Goal: Task Accomplishment & Management: Manage account settings

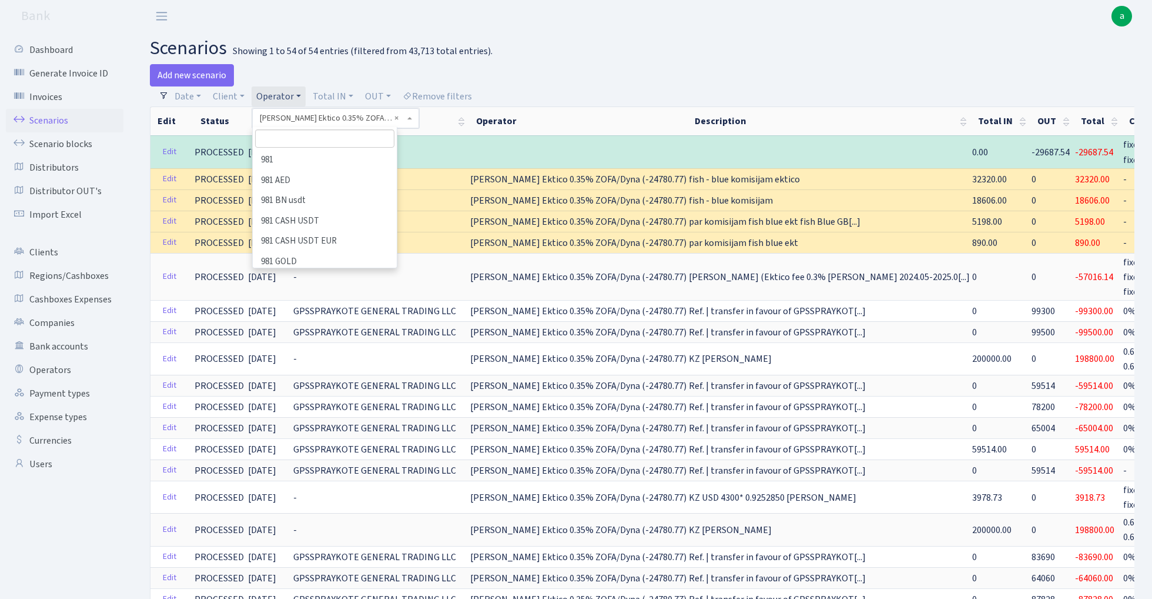
select select "200"
select select "100"
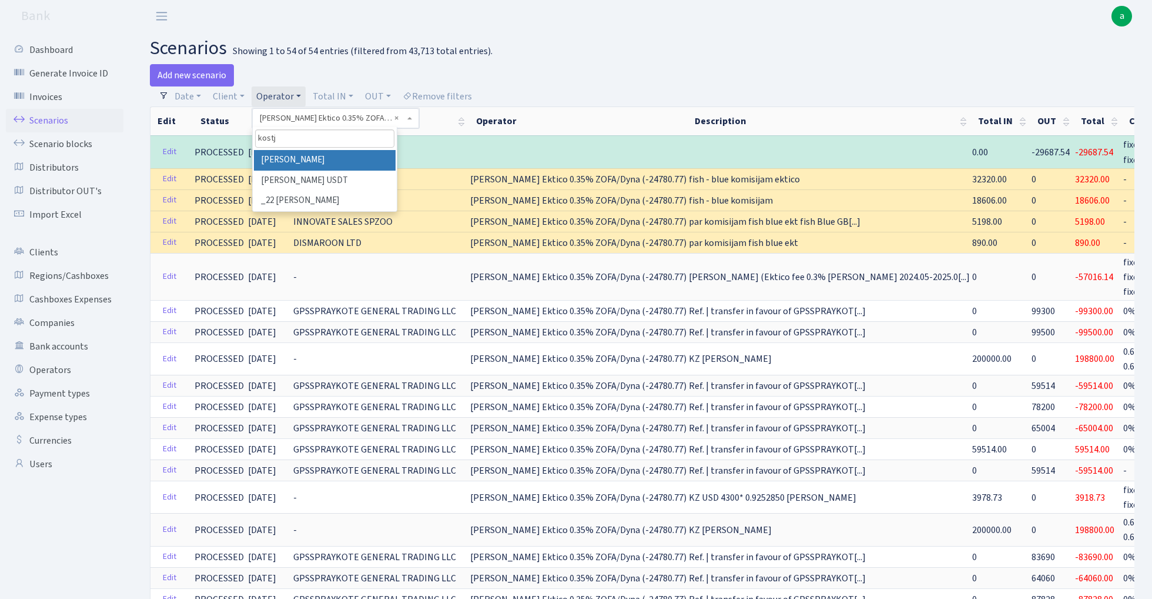
type input "kostj"
click at [311, 158] on li "[PERSON_NAME]" at bounding box center [324, 160] width 141 height 21
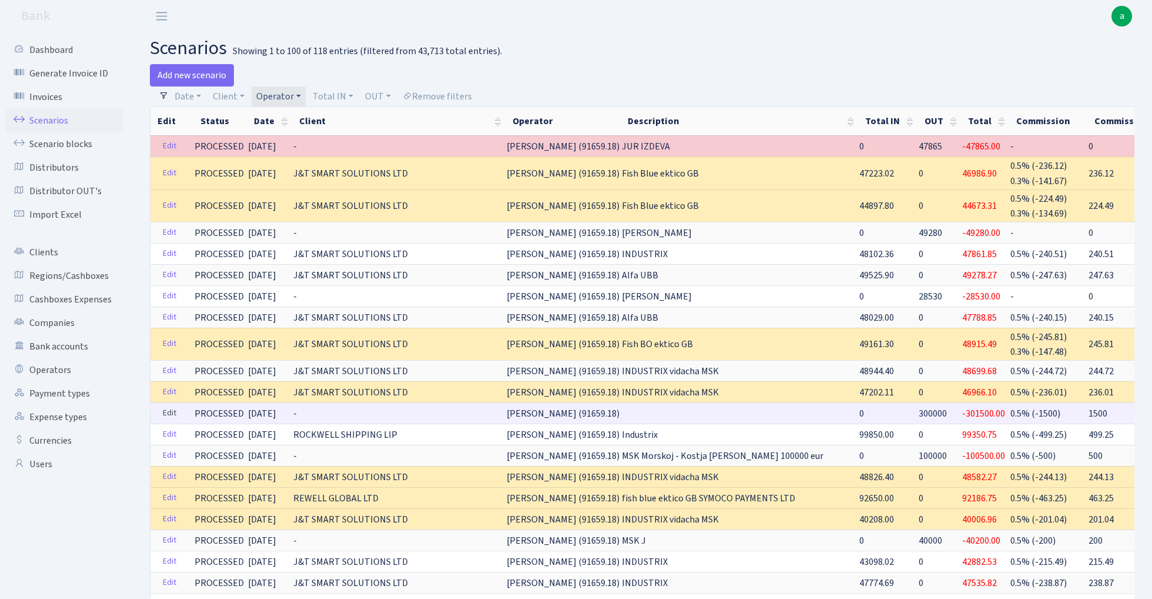
click at [165, 407] on link "Edit" at bounding box center [170, 413] width 24 height 18
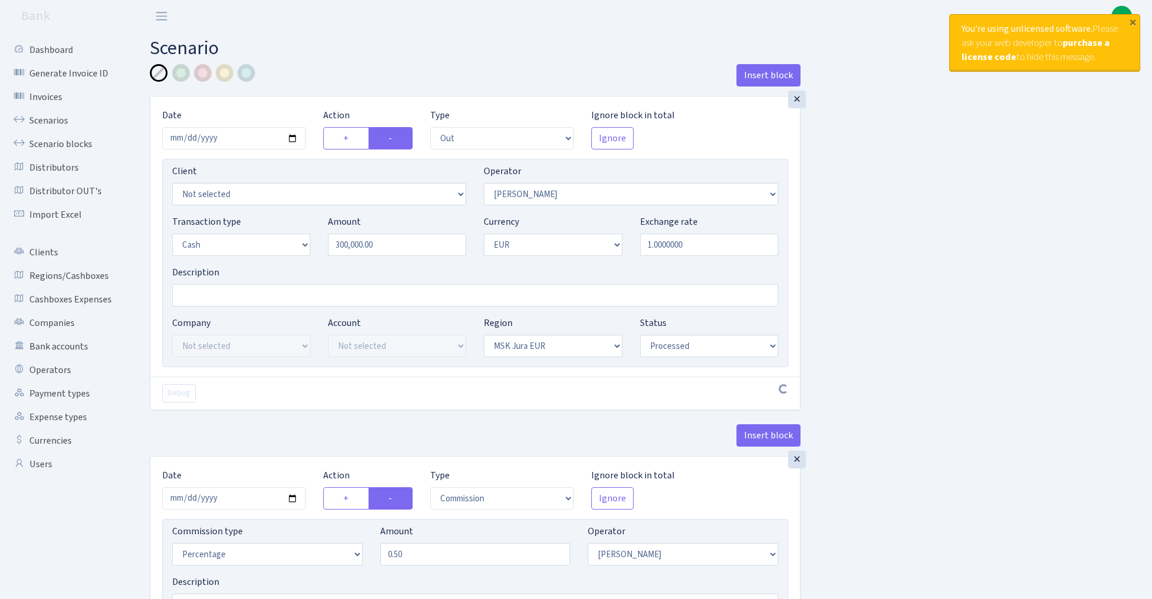
select select "out"
select select "439"
select select "1"
select select "16"
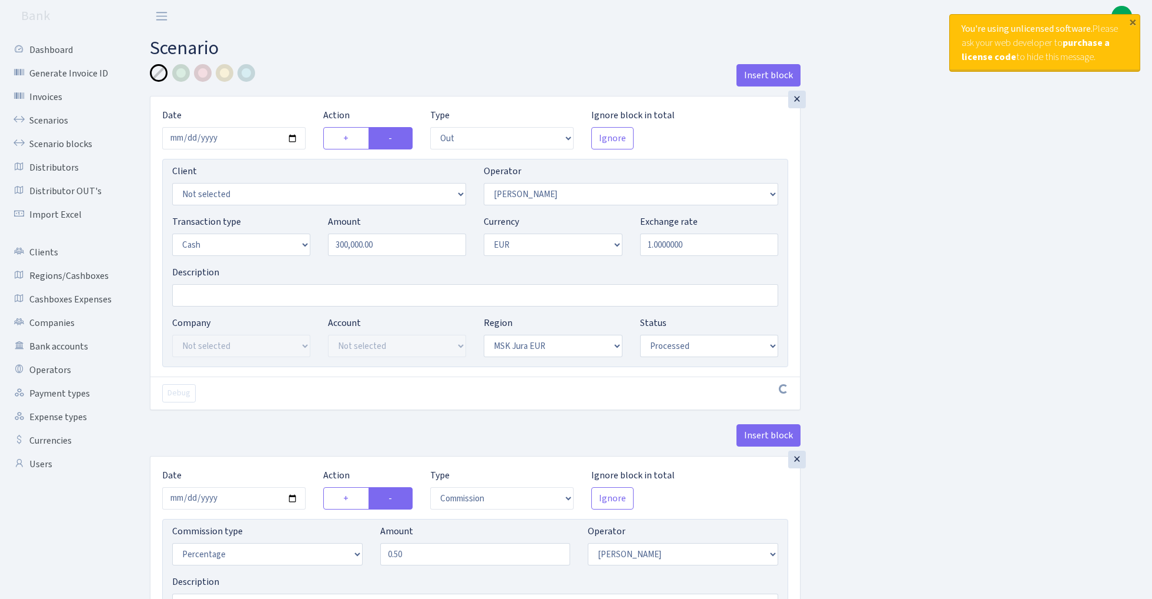
select select "processed"
select select "commission"
select select "439"
select select "processed"
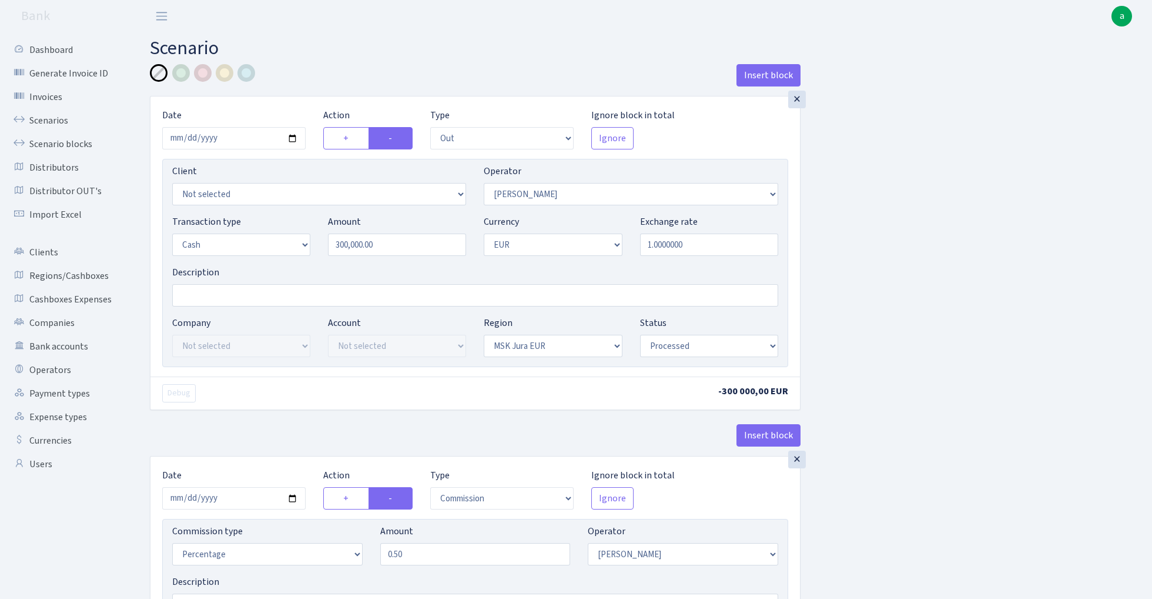
scroll to position [140, 0]
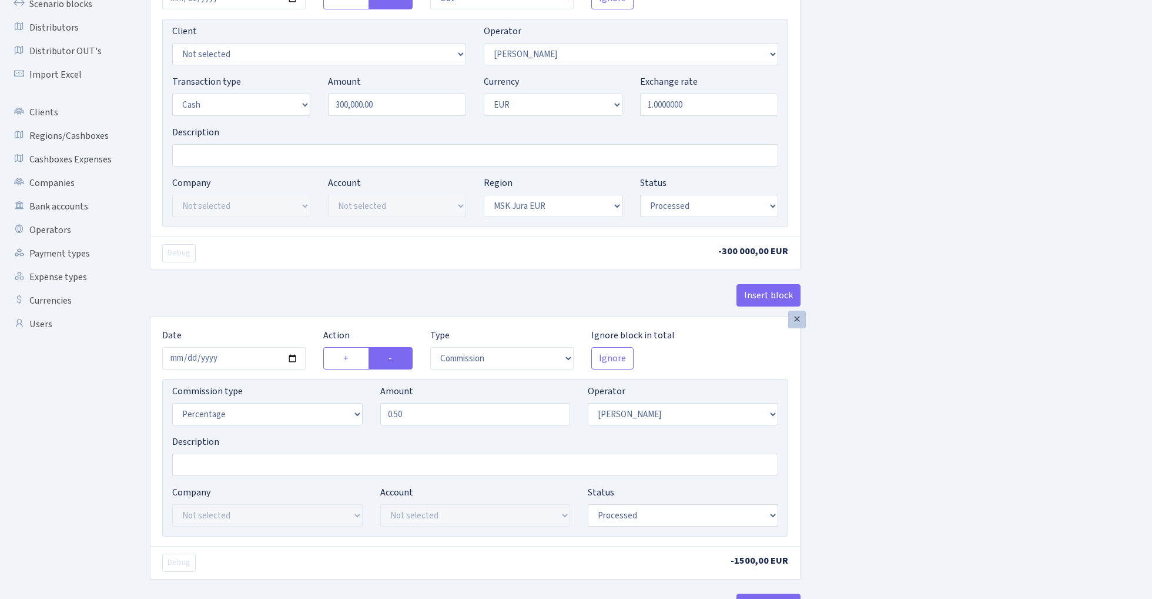
click at [796, 321] on div "×" at bounding box center [797, 319] width 18 height 18
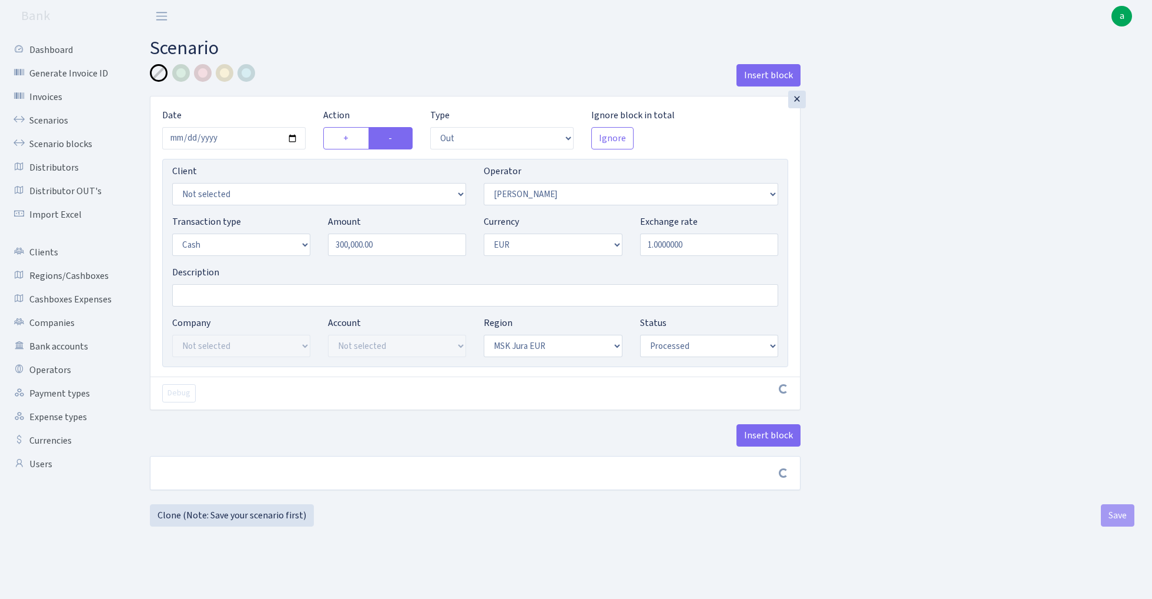
scroll to position [0, 0]
click at [1123, 526] on button "Save" at bounding box center [1118, 520] width 34 height 22
select select "out"
select select "439"
select select "1"
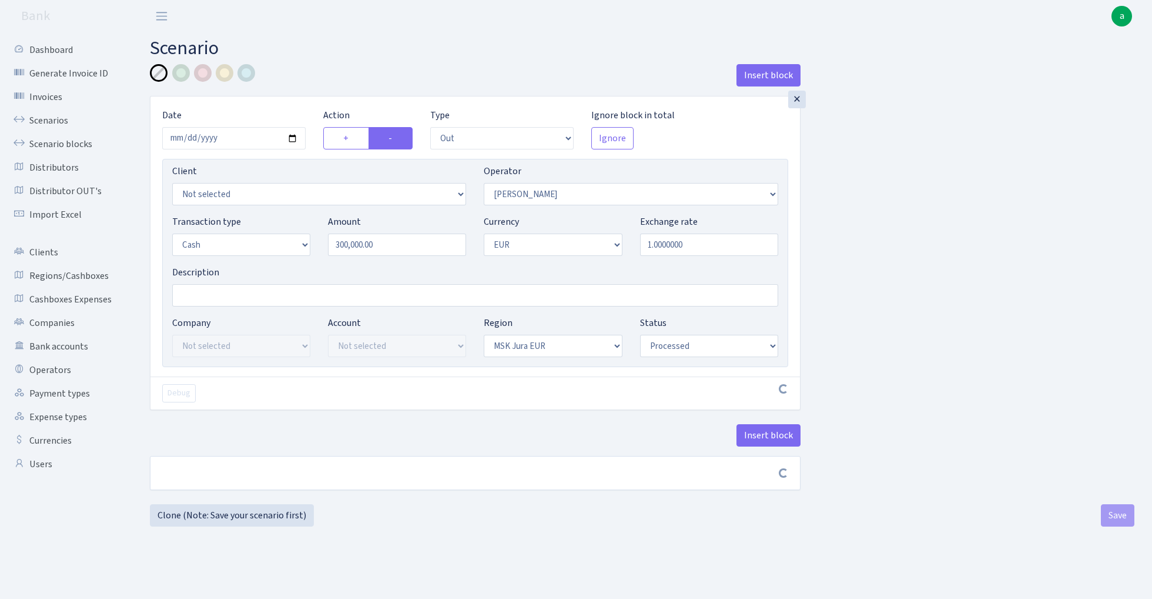
select select "1"
select select "16"
select select "processed"
click at [50, 118] on link "Scenarios" at bounding box center [65, 121] width 118 height 24
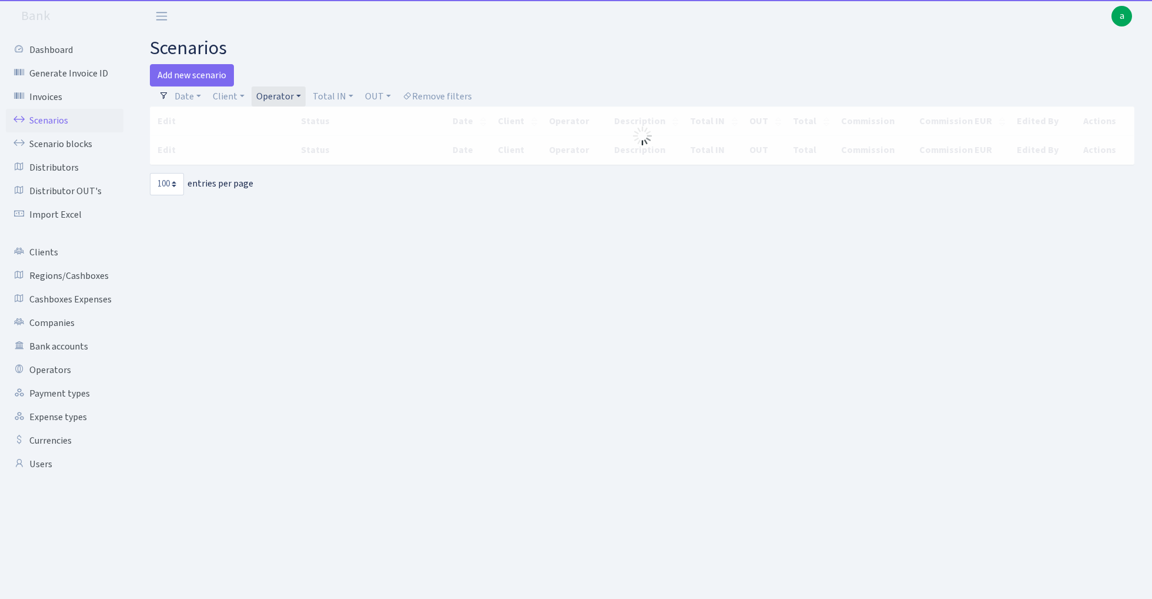
select select "100"
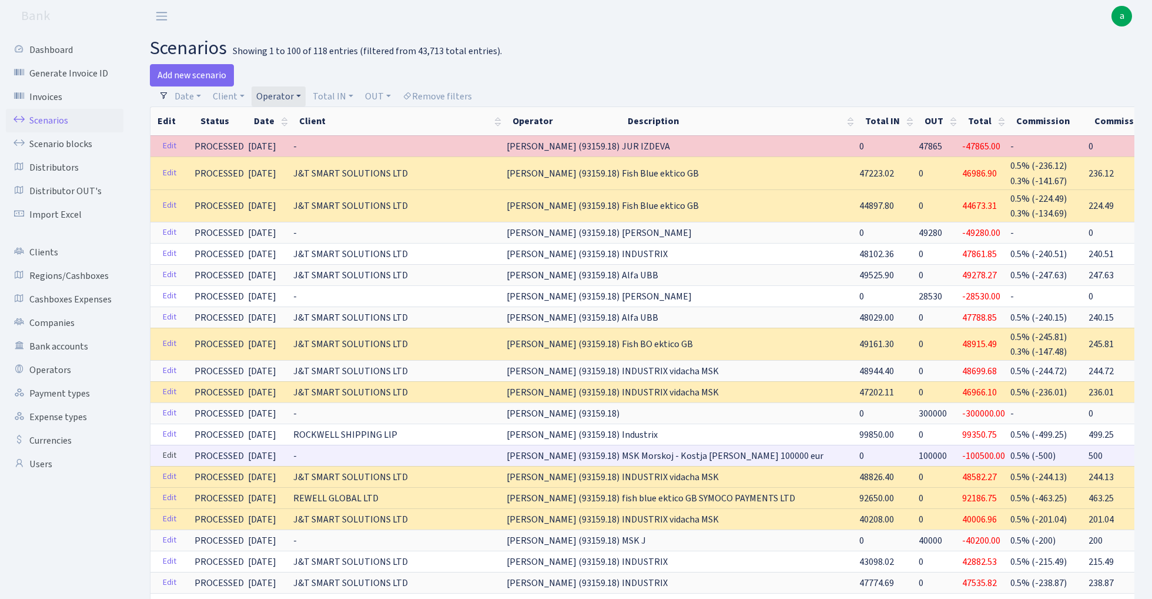
click at [168, 450] on link "Edit" at bounding box center [170, 455] width 24 height 18
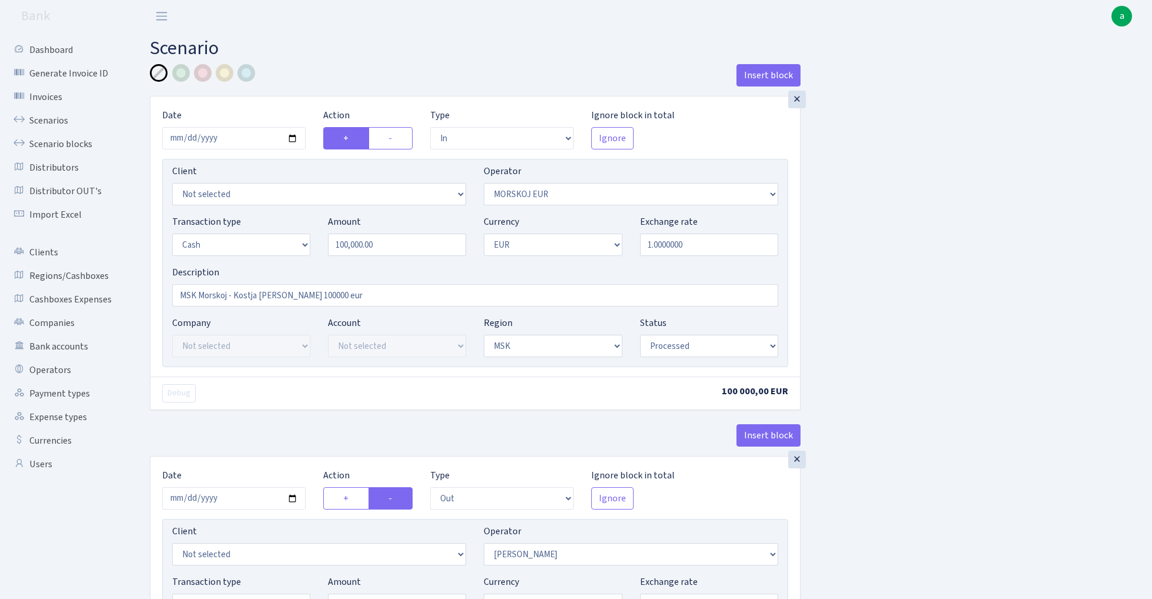
select select "in"
select select "323"
select select "1"
select select "3"
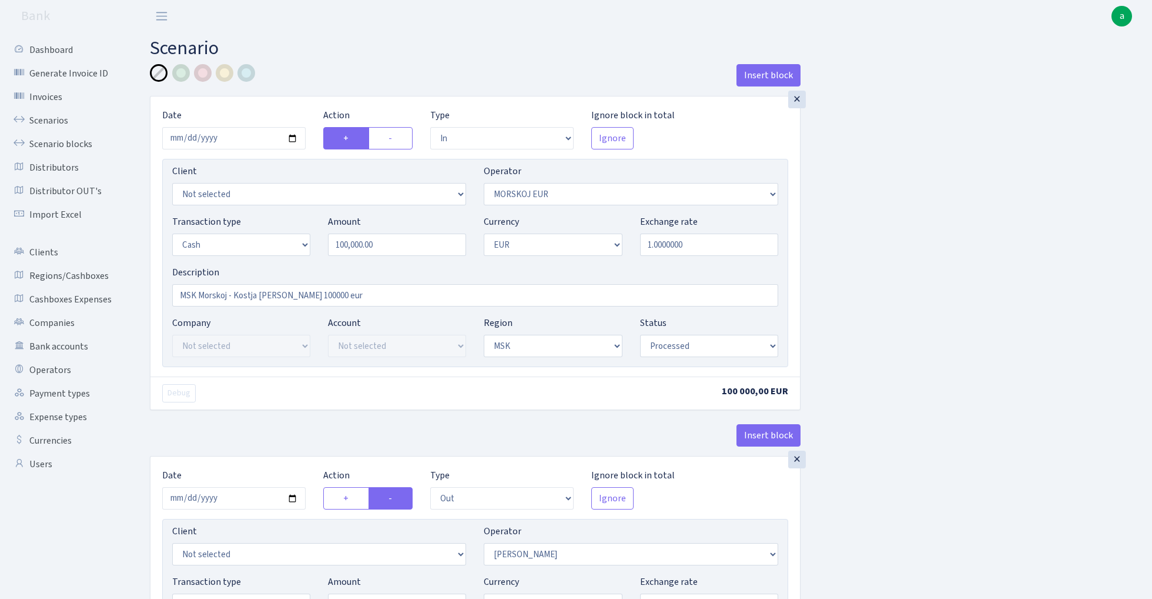
select select "processed"
select select "out"
select select "439"
select select "15"
select select "1"
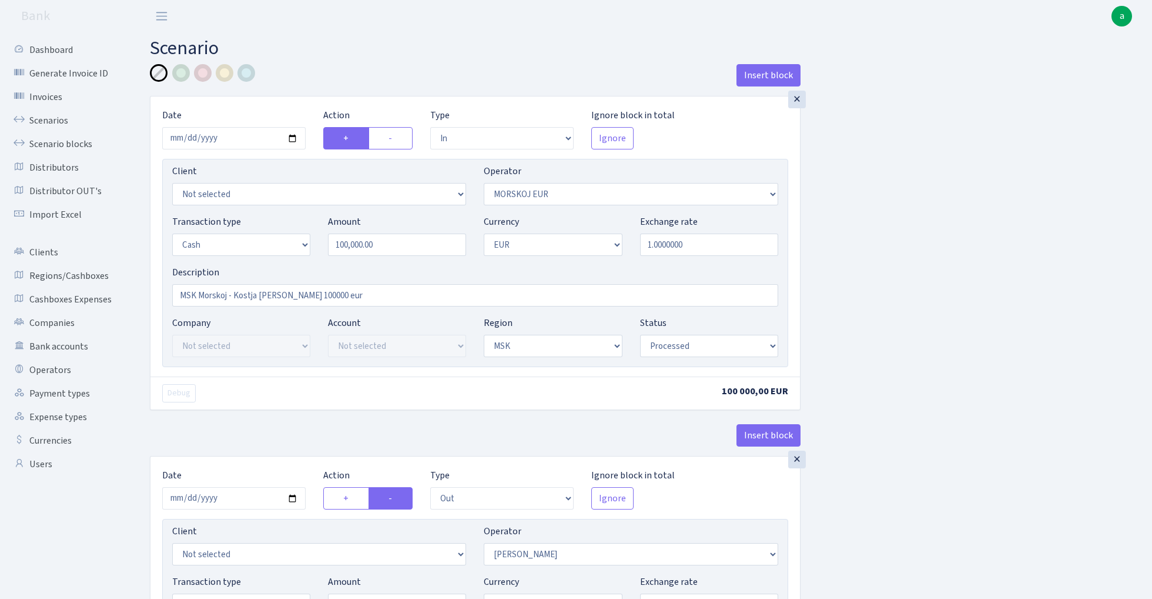
select select "3"
select select "processed"
select select "commission"
select select "439"
select select "processed"
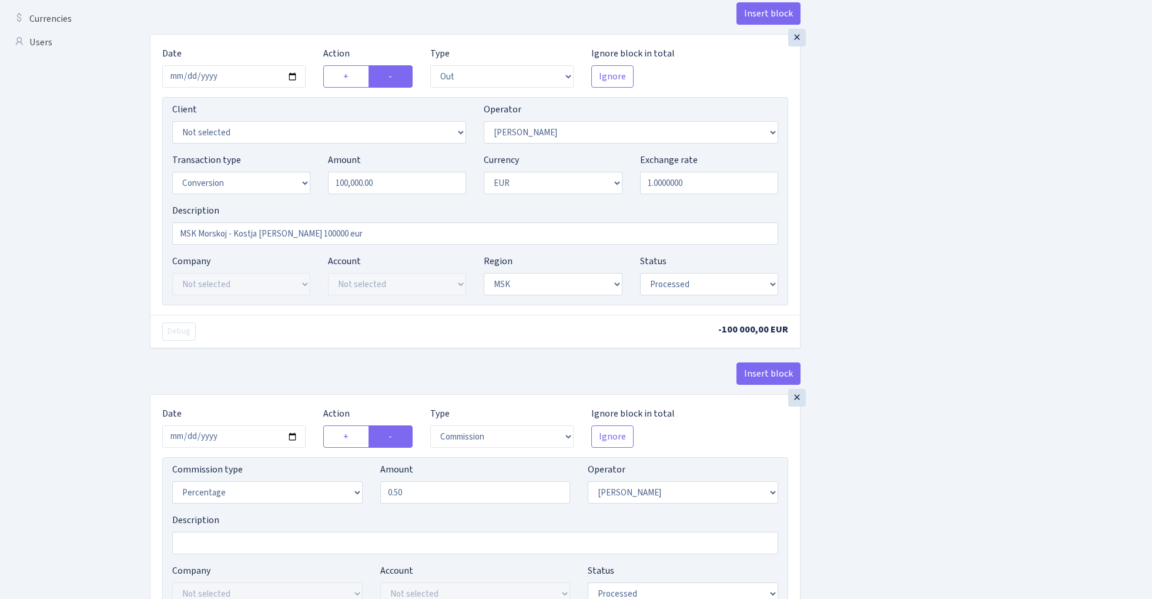
scroll to position [431, 0]
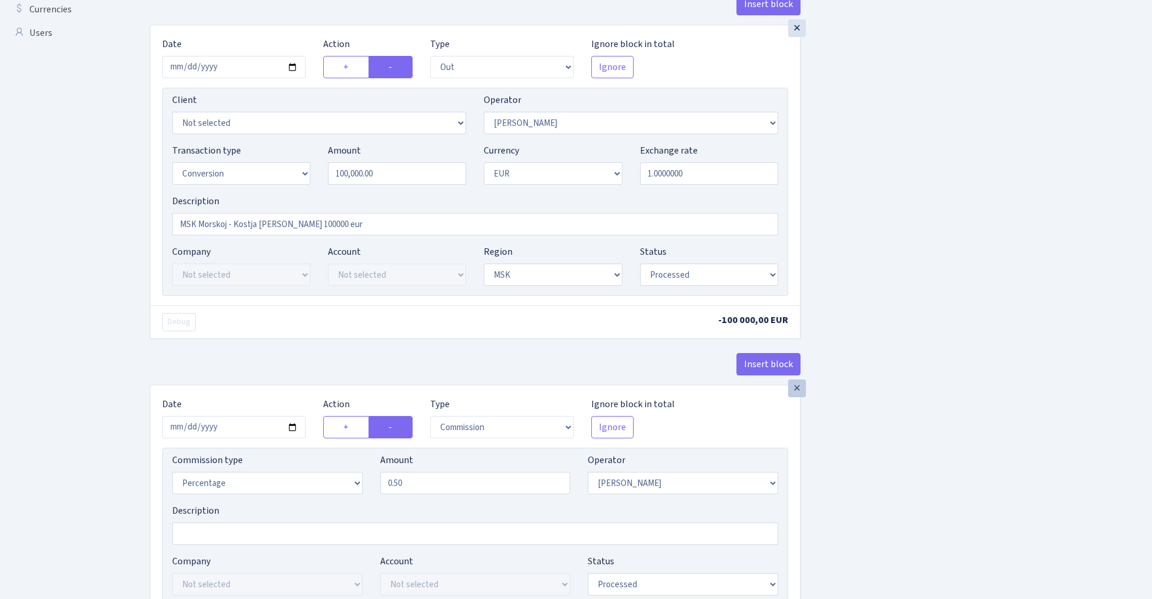
click at [798, 392] on div "×" at bounding box center [797, 388] width 18 height 18
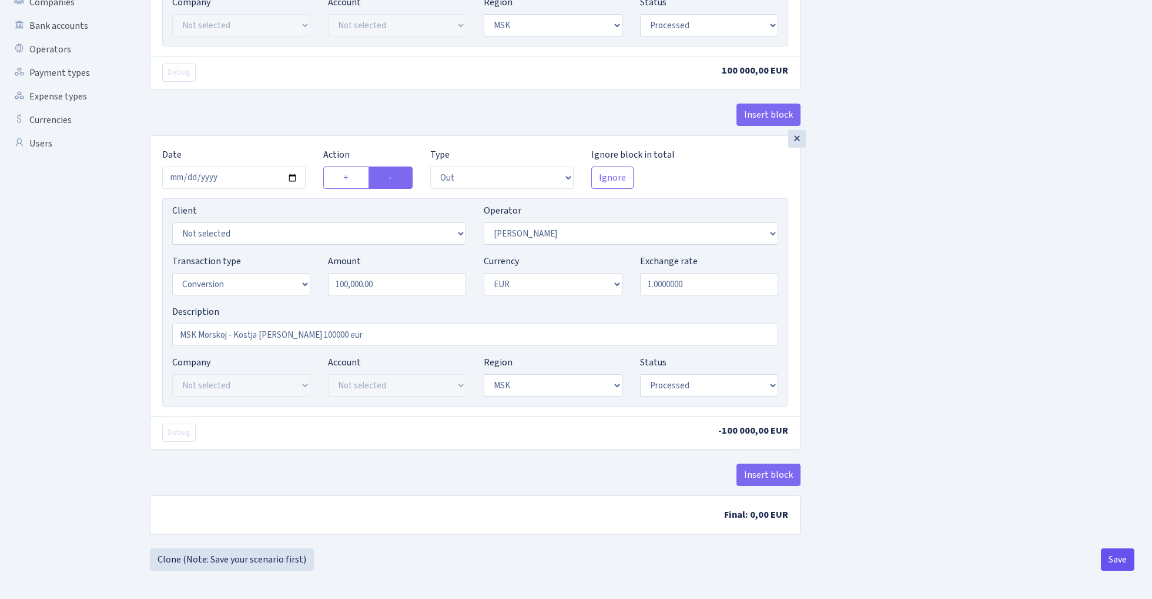
click at [1120, 565] on button "Save" at bounding box center [1118, 559] width 34 height 22
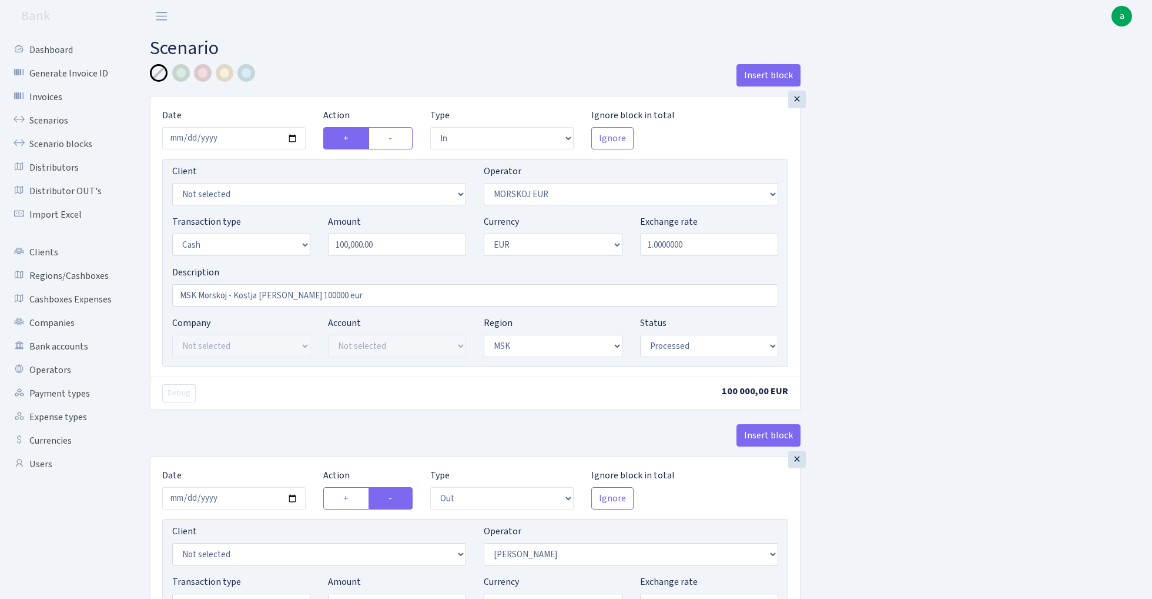
select select "in"
select select "323"
select select "1"
select select "3"
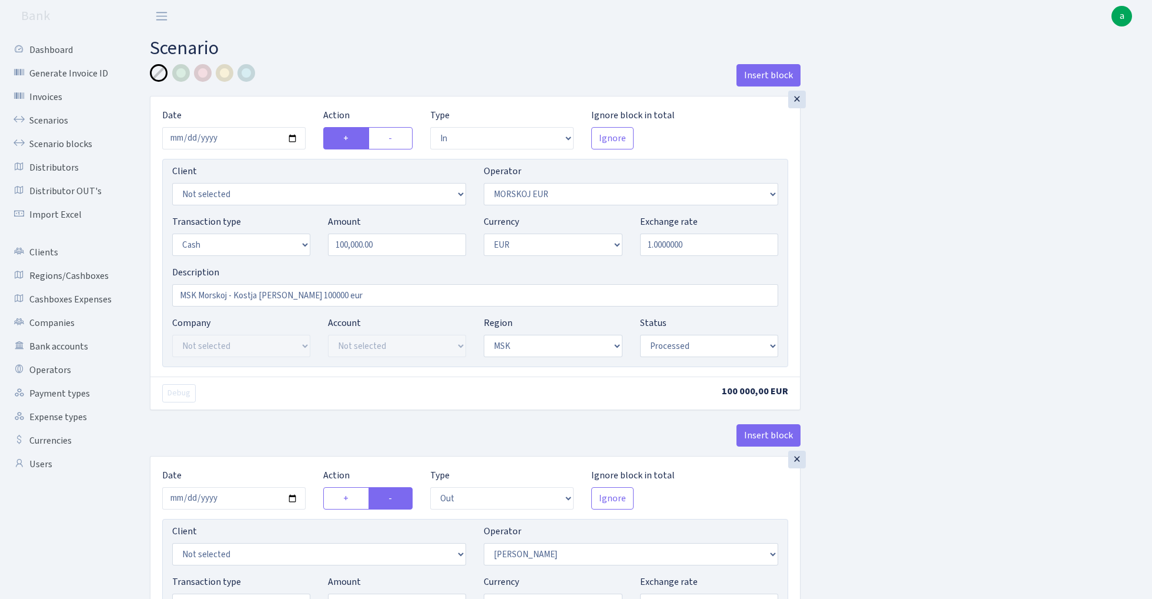
select select "processed"
select select "out"
select select "439"
select select "15"
select select "1"
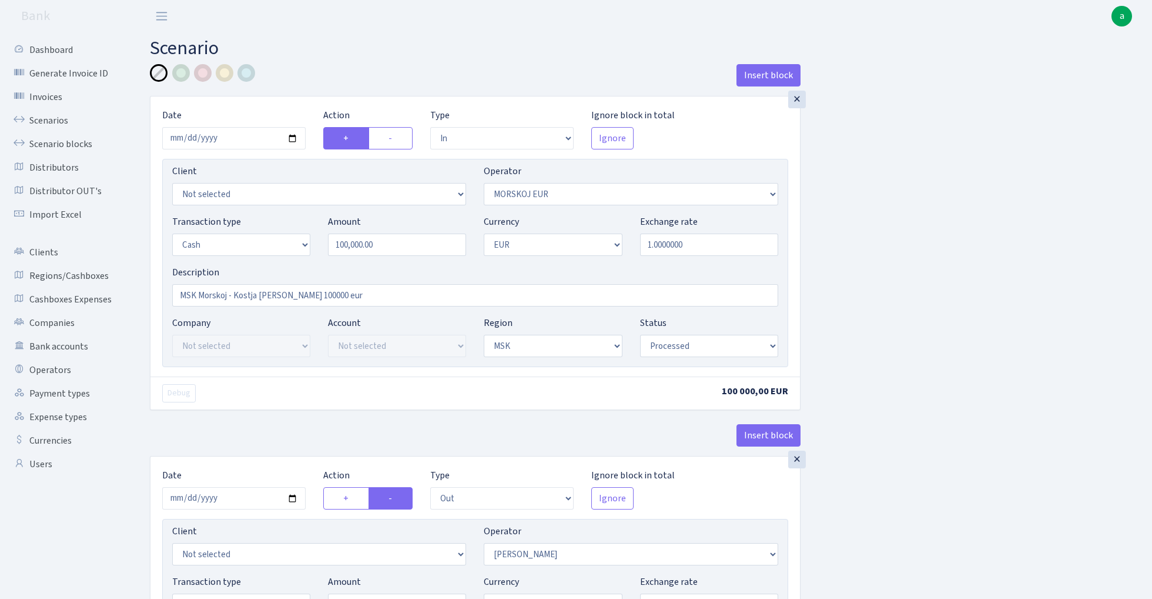
select select "3"
select select "processed"
click at [59, 121] on link "Scenarios" at bounding box center [65, 121] width 118 height 24
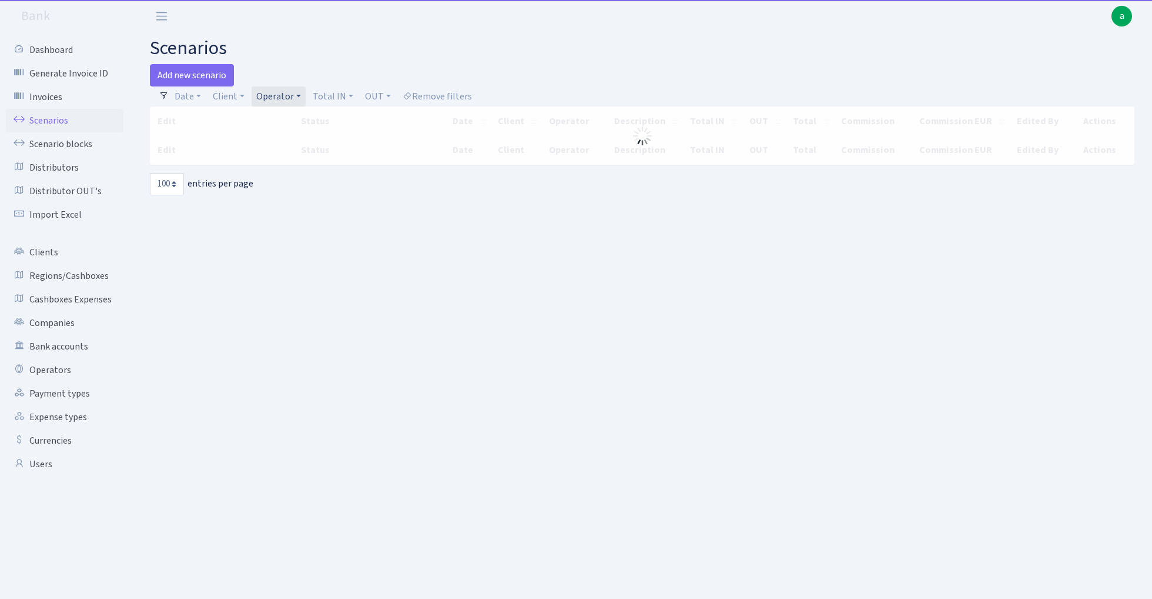
select select "100"
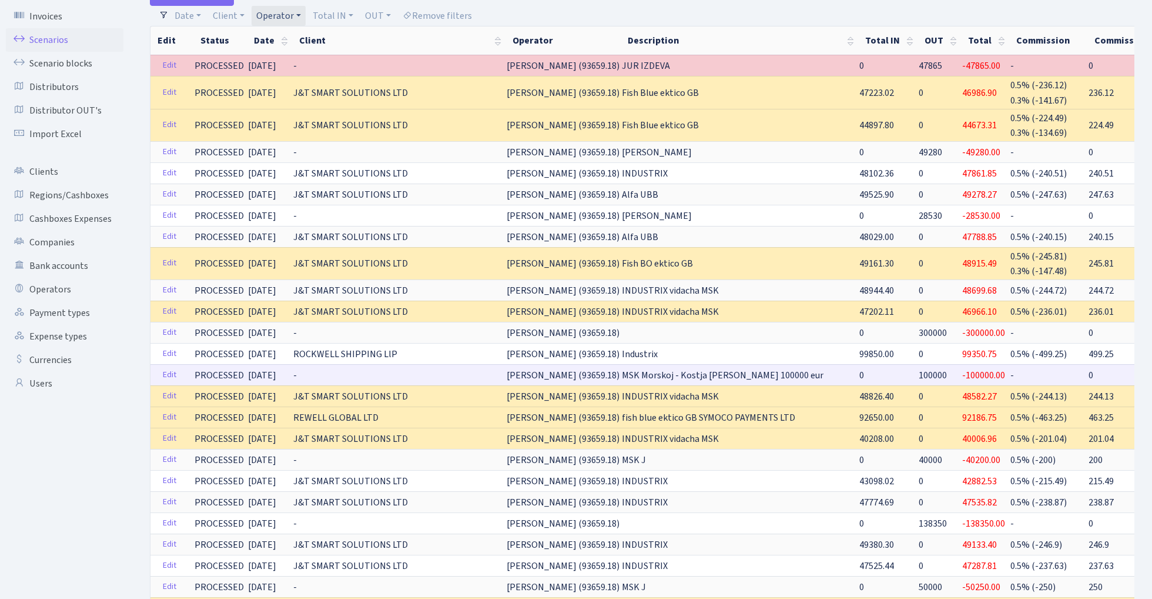
scroll to position [81, 0]
click at [168, 453] on link "Edit" at bounding box center [170, 459] width 24 height 18
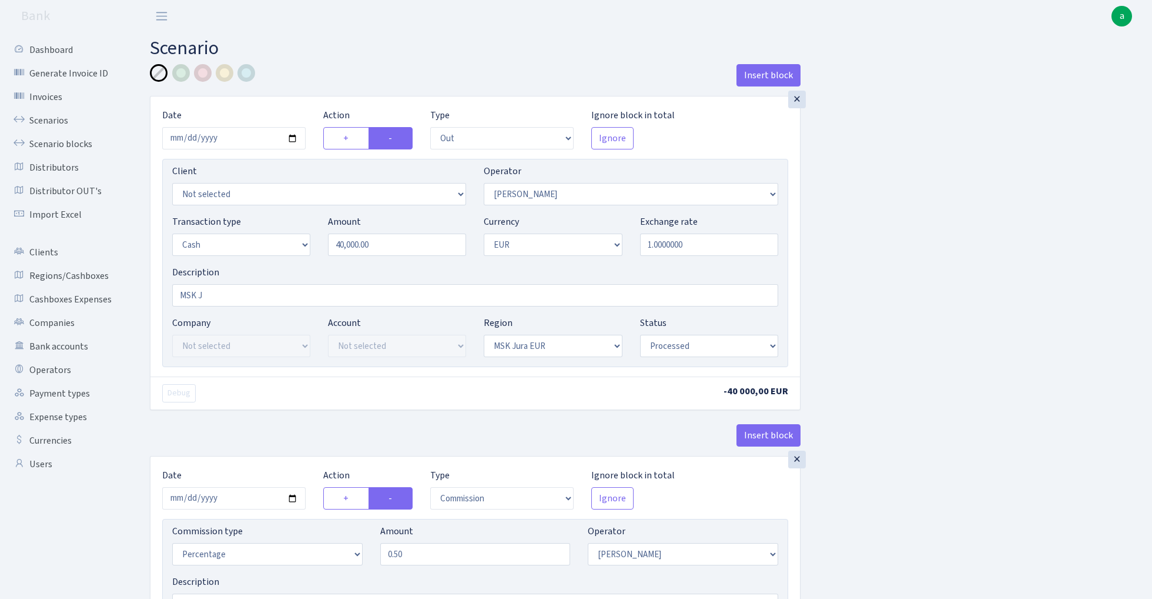
select select "out"
select select "439"
select select "1"
select select "16"
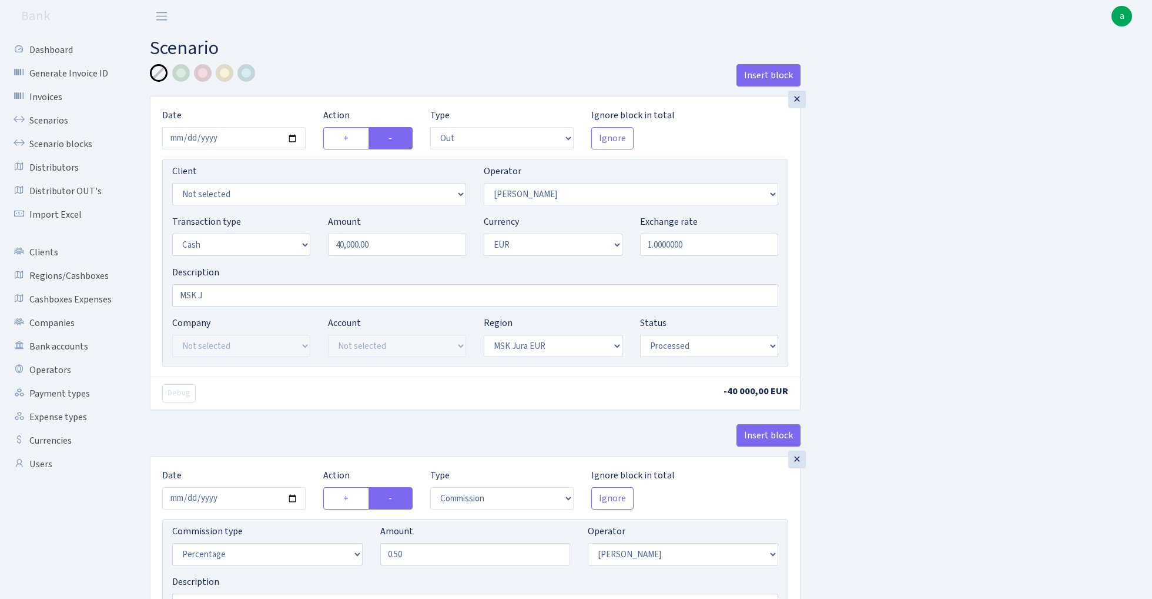
select select "processed"
select select "commission"
select select "439"
select select "processed"
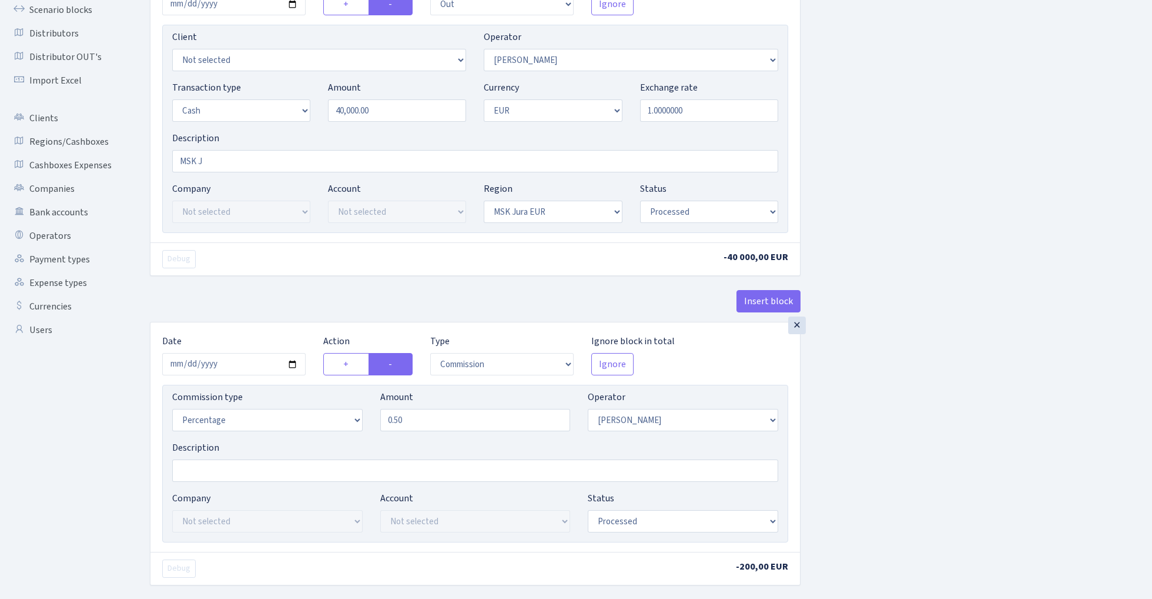
scroll to position [139, 0]
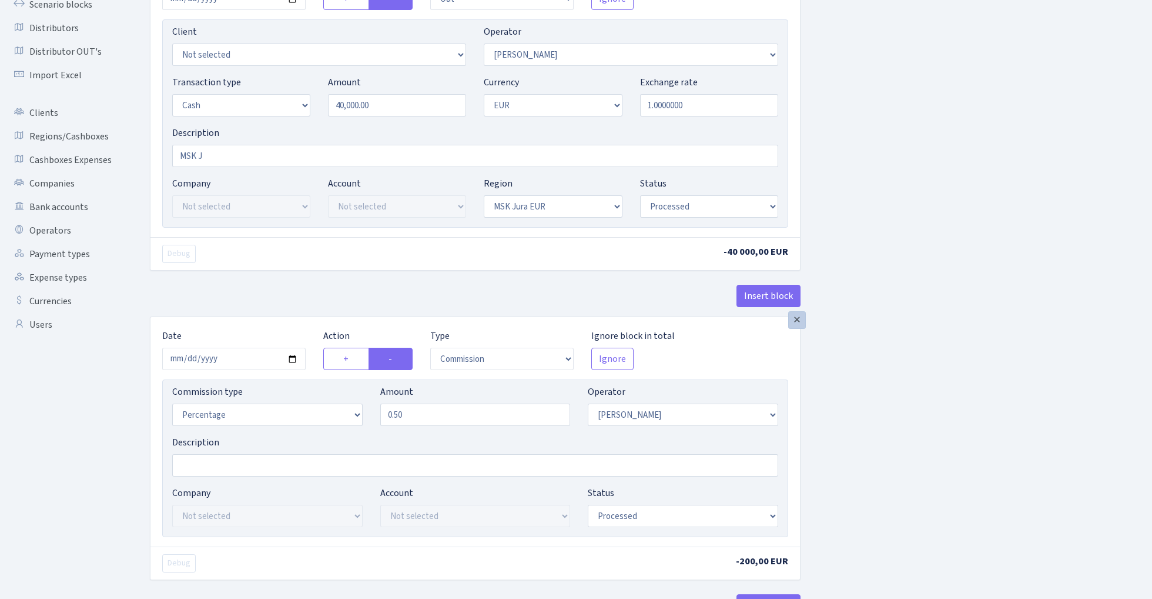
click at [801, 325] on div "×" at bounding box center [797, 320] width 18 height 18
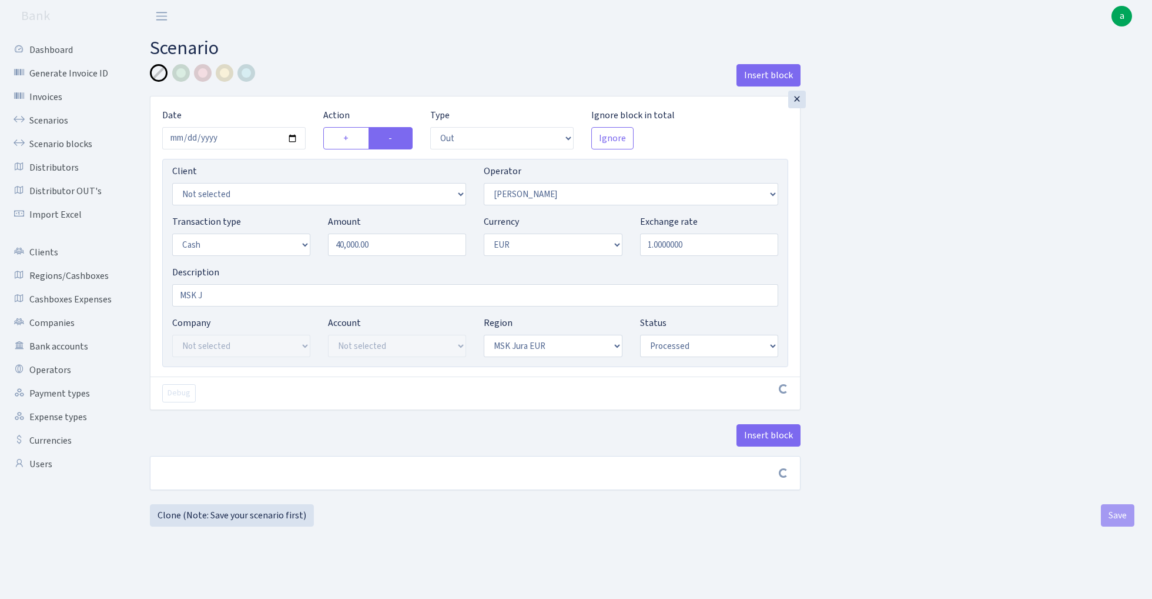
scroll to position [0, 0]
click at [1117, 526] on button "Save" at bounding box center [1118, 520] width 34 height 22
select select "out"
select select "439"
select select "1"
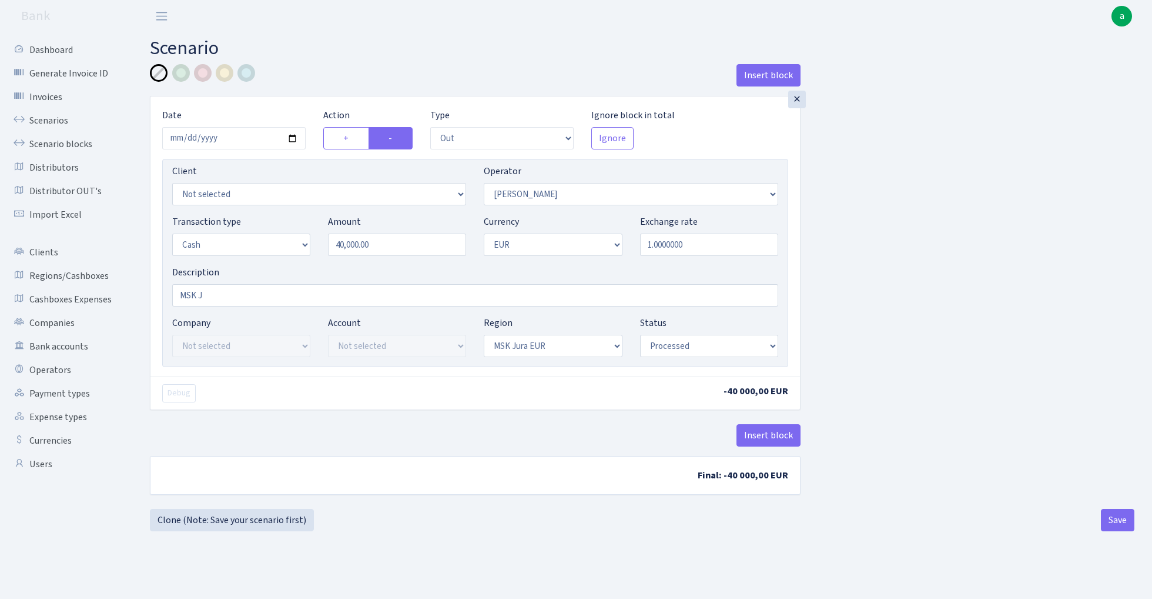
select select "1"
select select "16"
select select "processed"
click at [46, 119] on link "Scenarios" at bounding box center [65, 121] width 118 height 24
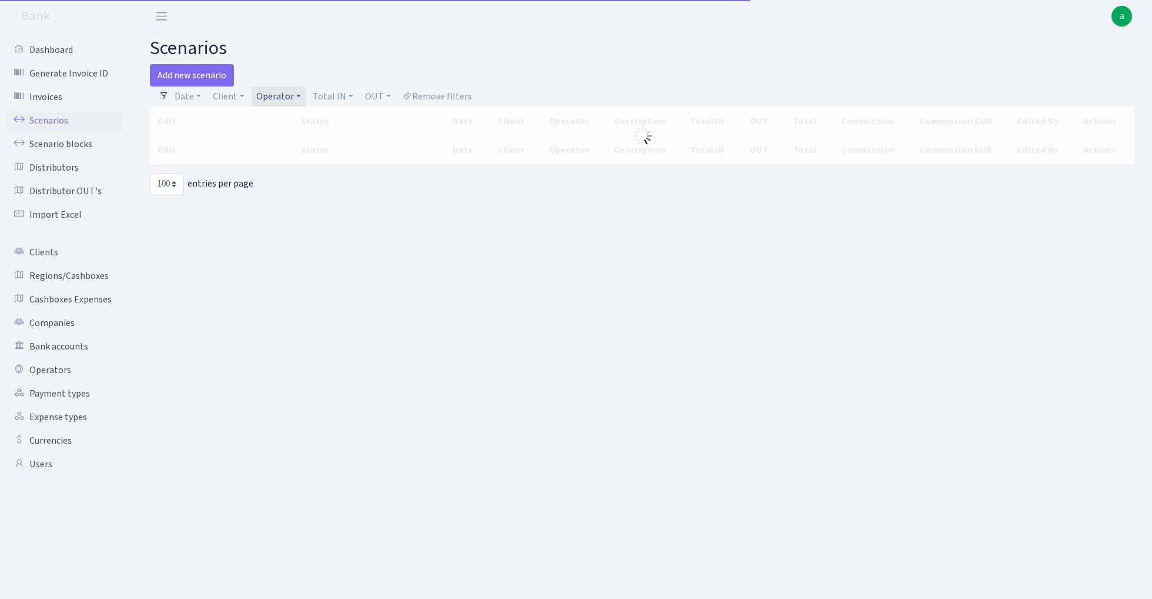
select select "100"
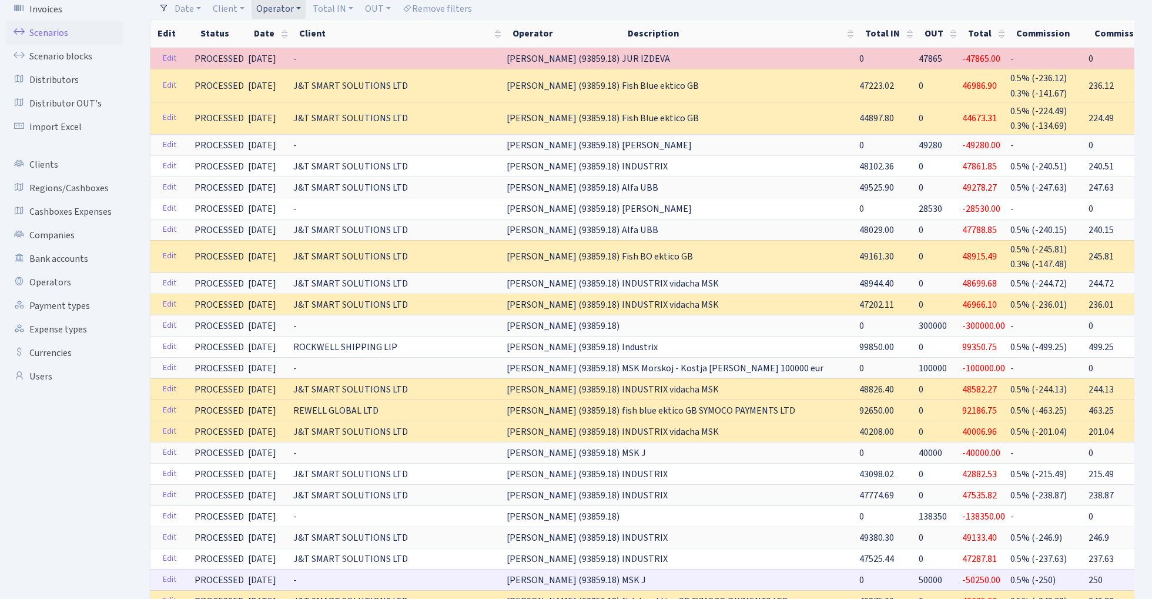
scroll to position [65, 0]
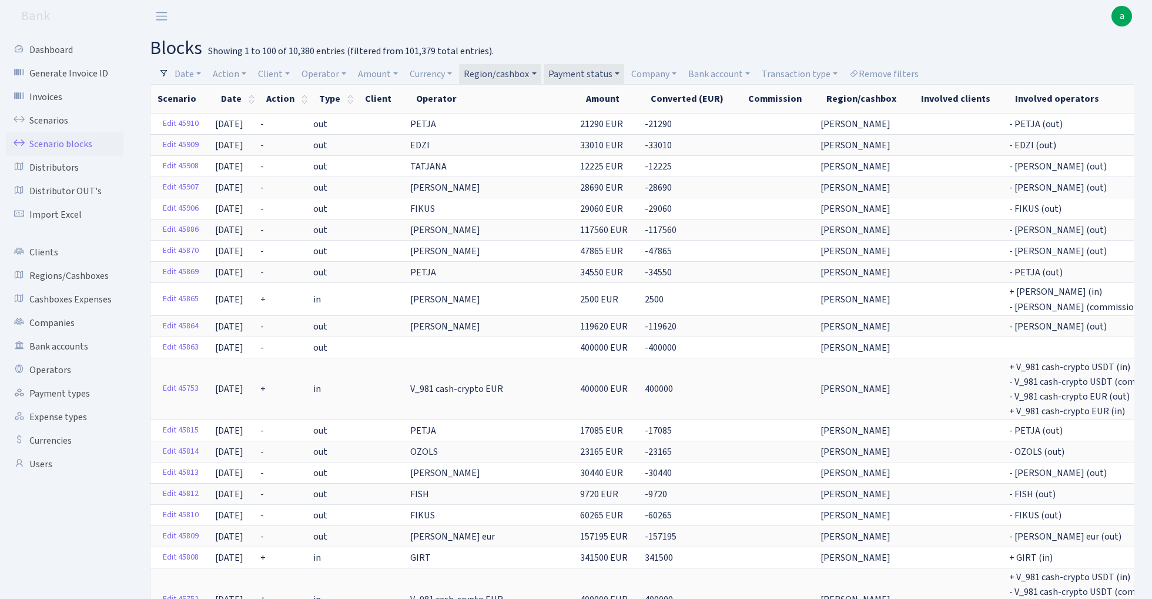
select select "100"
click at [600, 73] on link "Payment status" at bounding box center [584, 74] width 81 height 20
click at [527, 69] on link "Region/cashbox" at bounding box center [500, 74] width 82 height 20
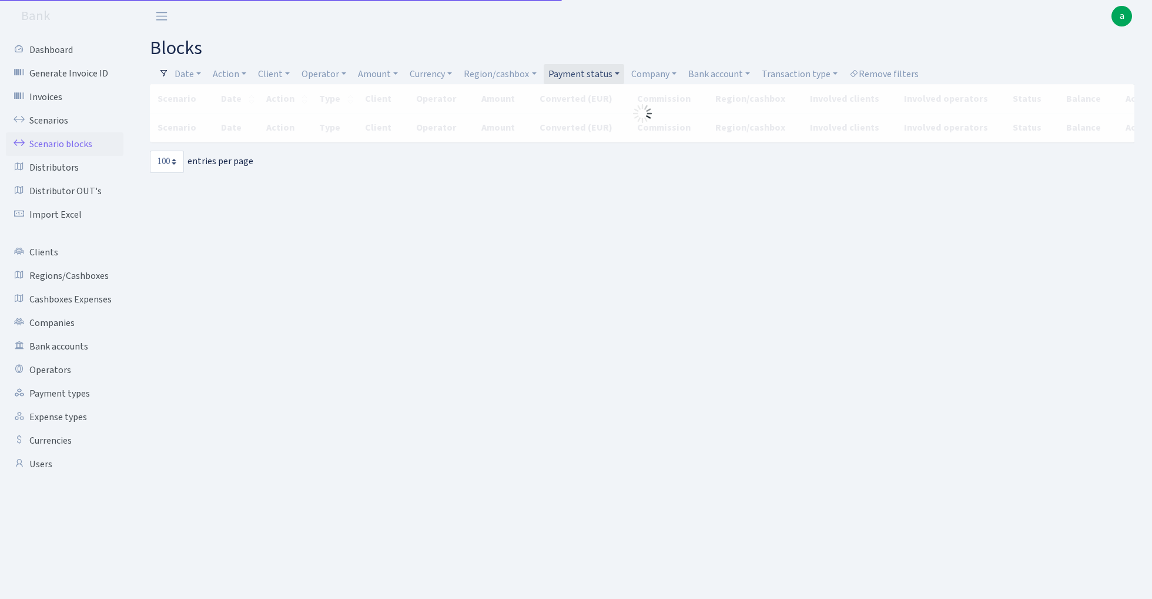
select select "100"
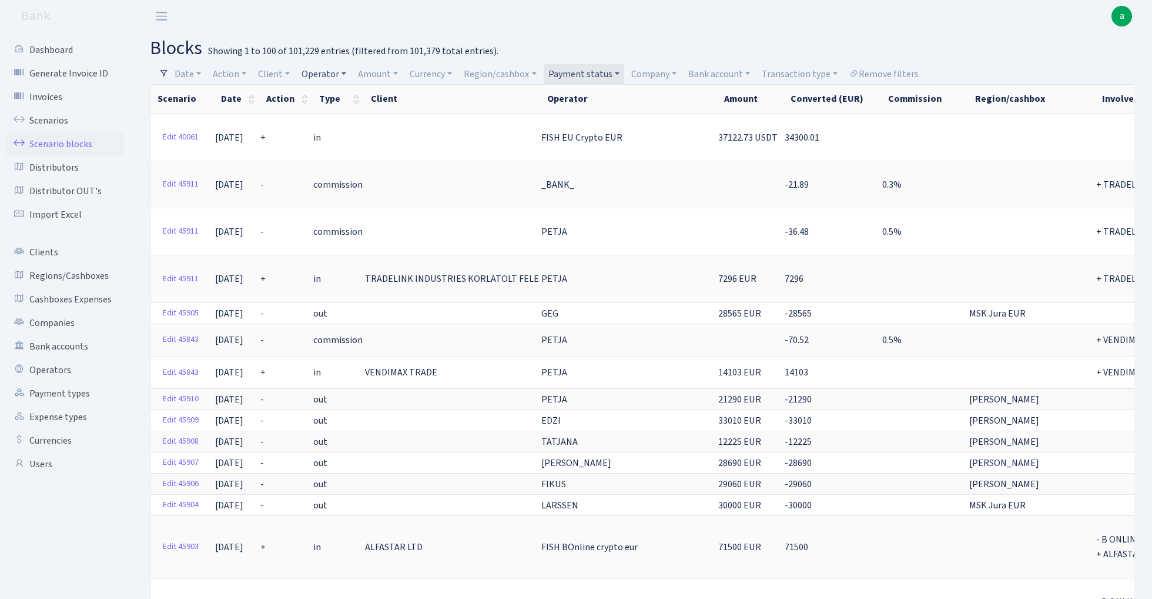
click at [318, 76] on link "Operator" at bounding box center [324, 74] width 54 height 20
click at [332, 121] on input "search" at bounding box center [344, 116] width 86 height 18
type input "ko"
click at [342, 235] on li "[PERSON_NAME]" at bounding box center [344, 245] width 89 height 21
